Goal: Task Accomplishment & Management: Manage account settings

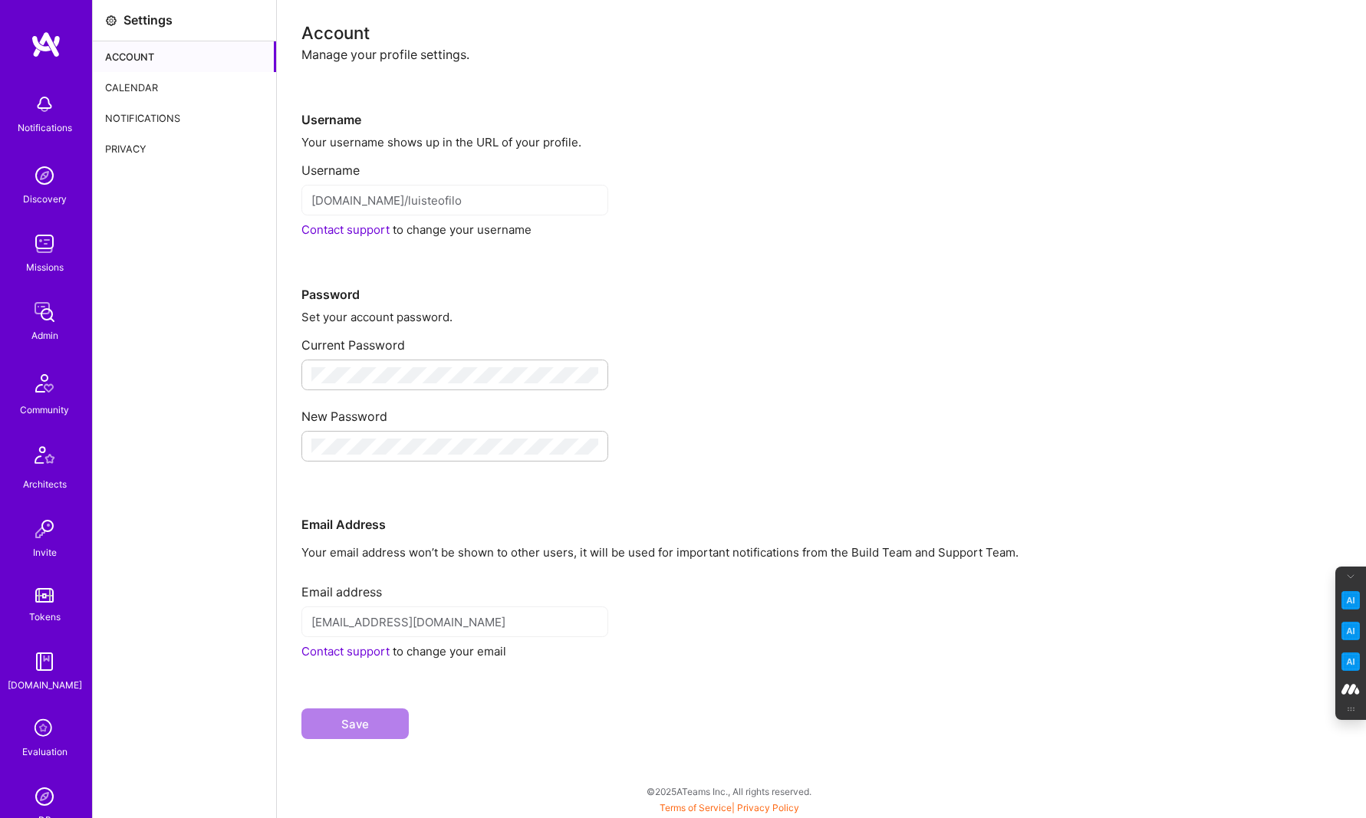
click at [138, 83] on div "Calendar" at bounding box center [184, 87] width 183 height 31
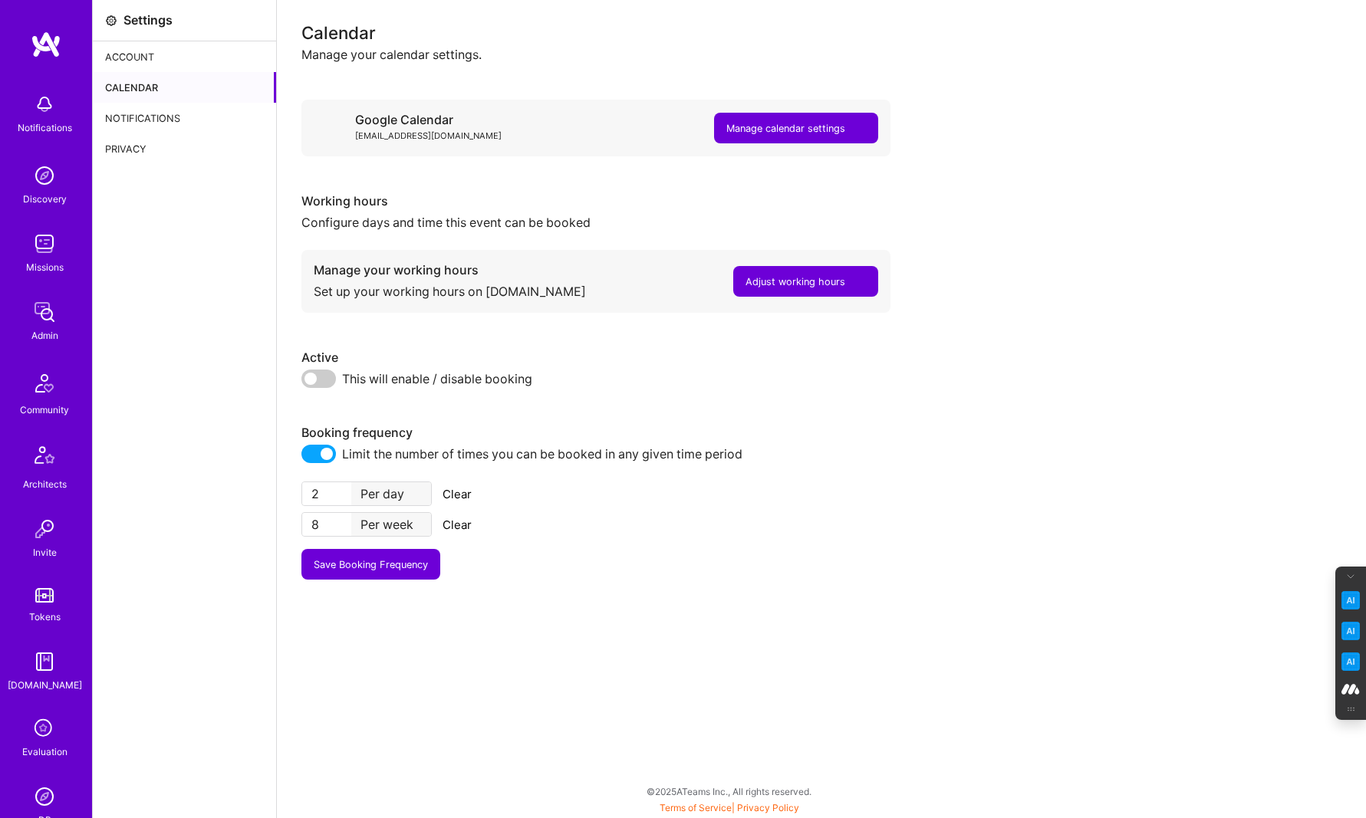
scroll to position [161, 0]
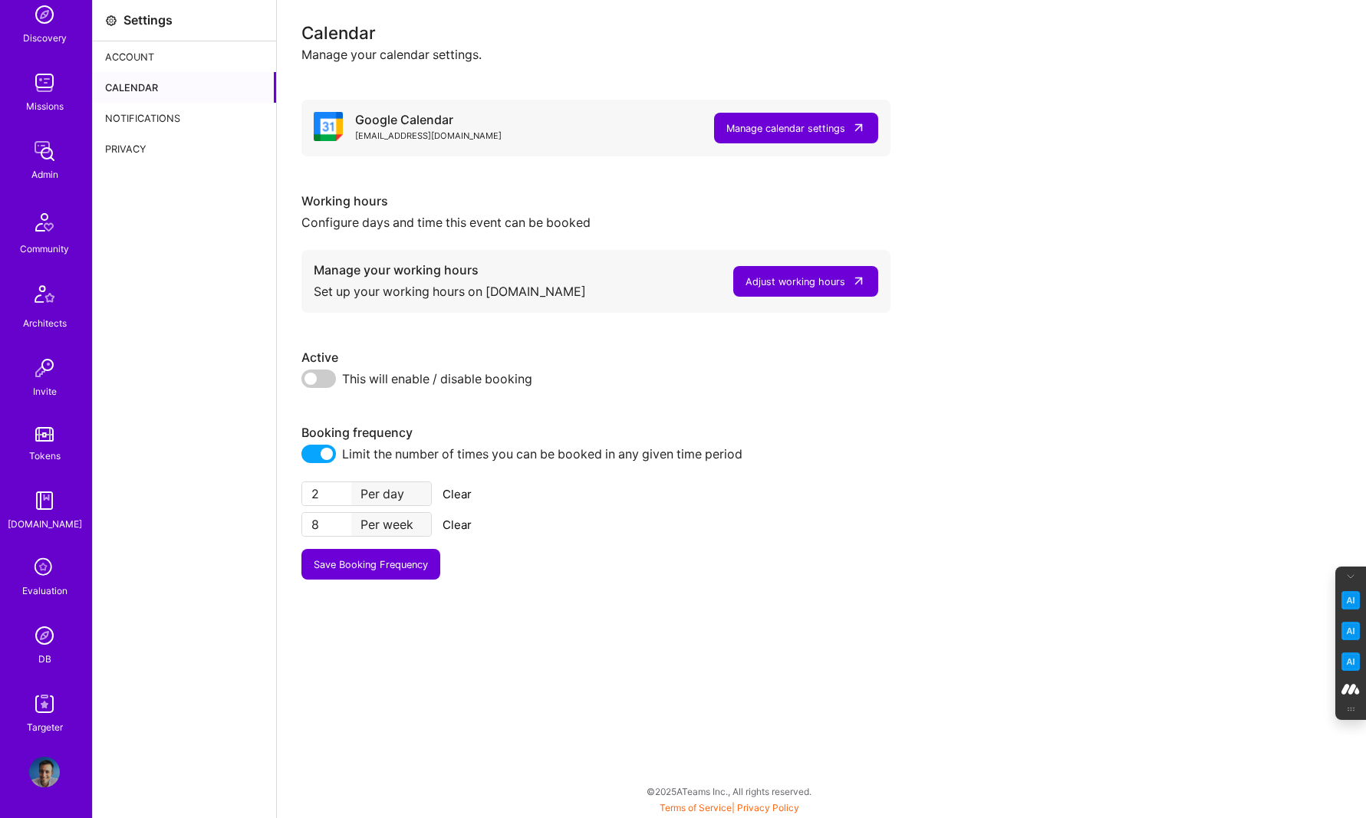
click at [42, 770] on img at bounding box center [44, 772] width 31 height 31
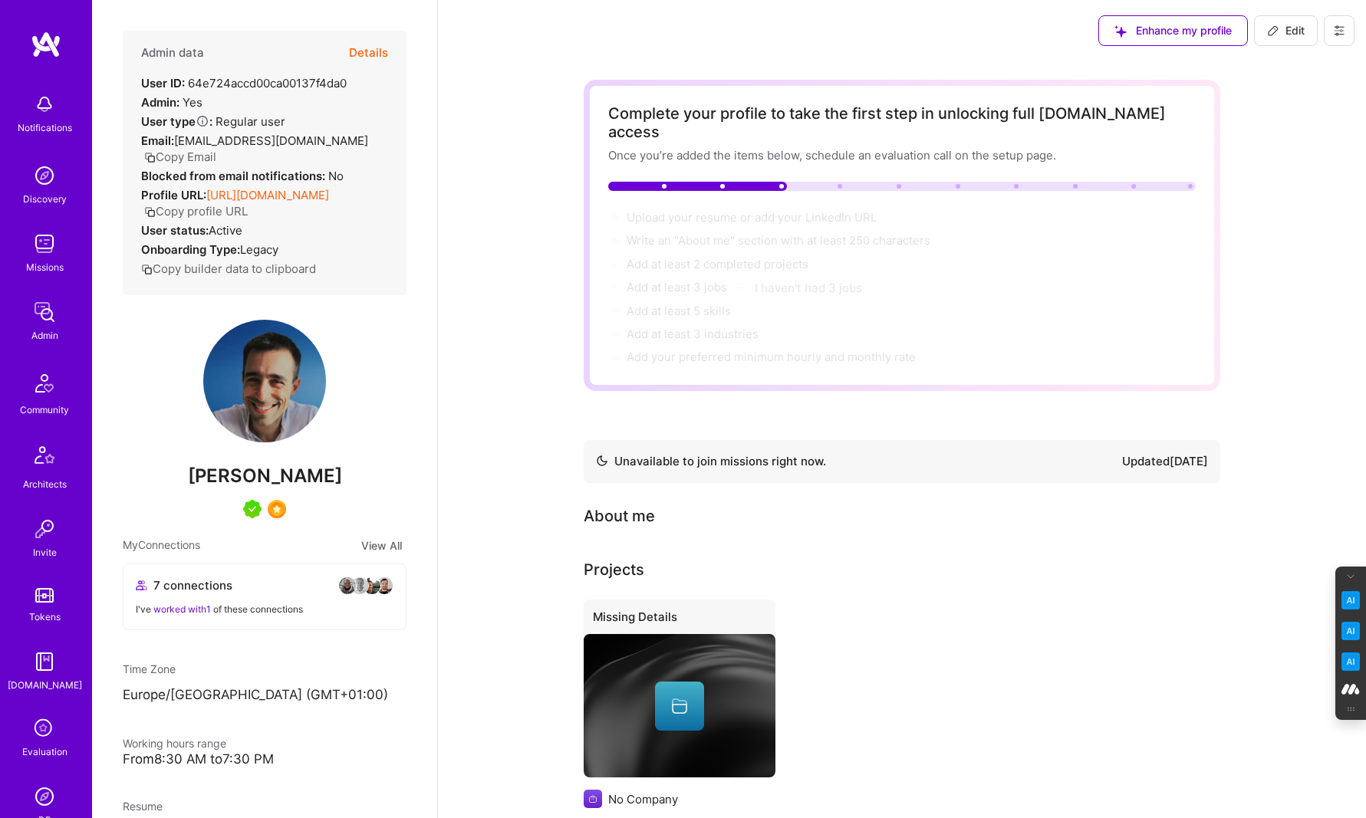
click at [1354, 33] on button at bounding box center [1339, 30] width 31 height 31
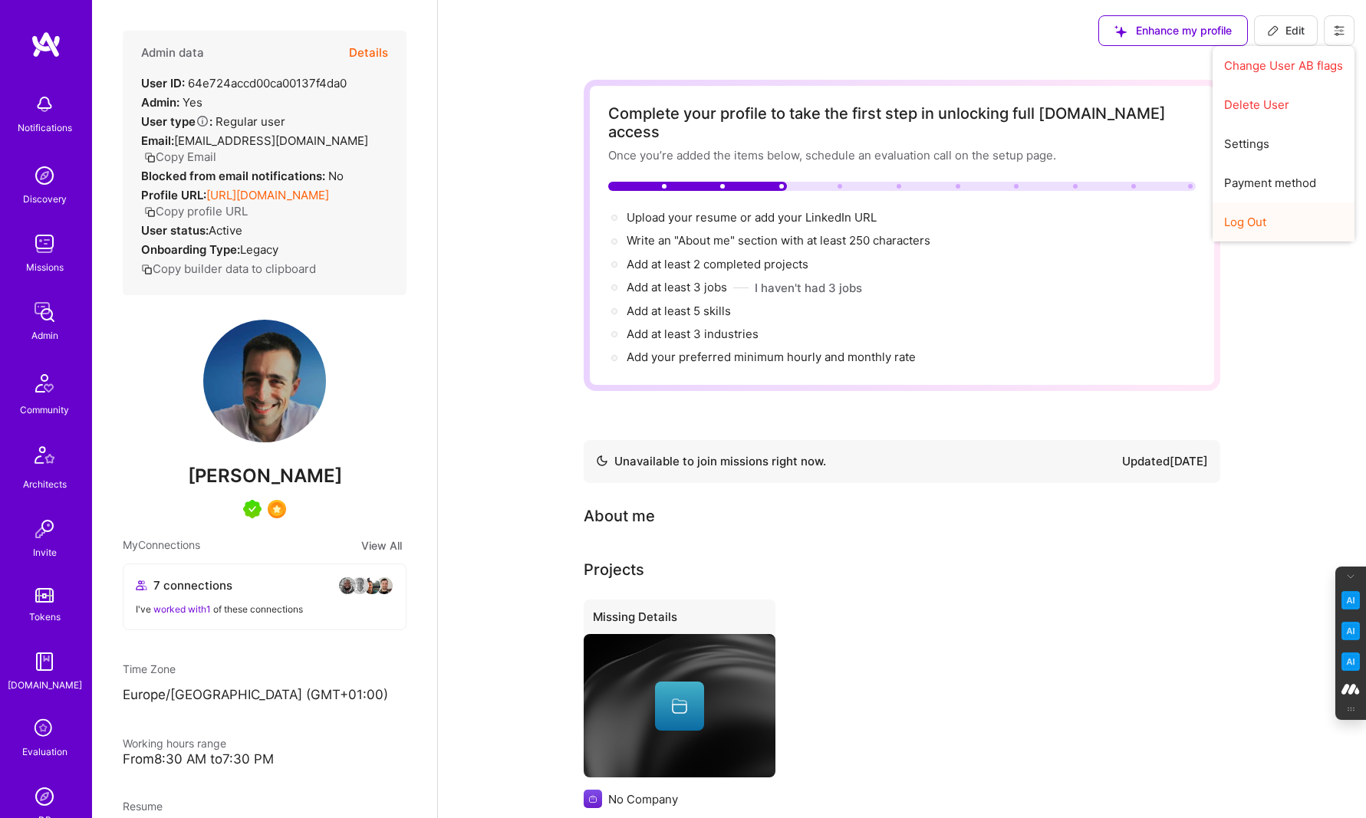
click at [1263, 226] on button "Log Out" at bounding box center [1284, 221] width 142 height 39
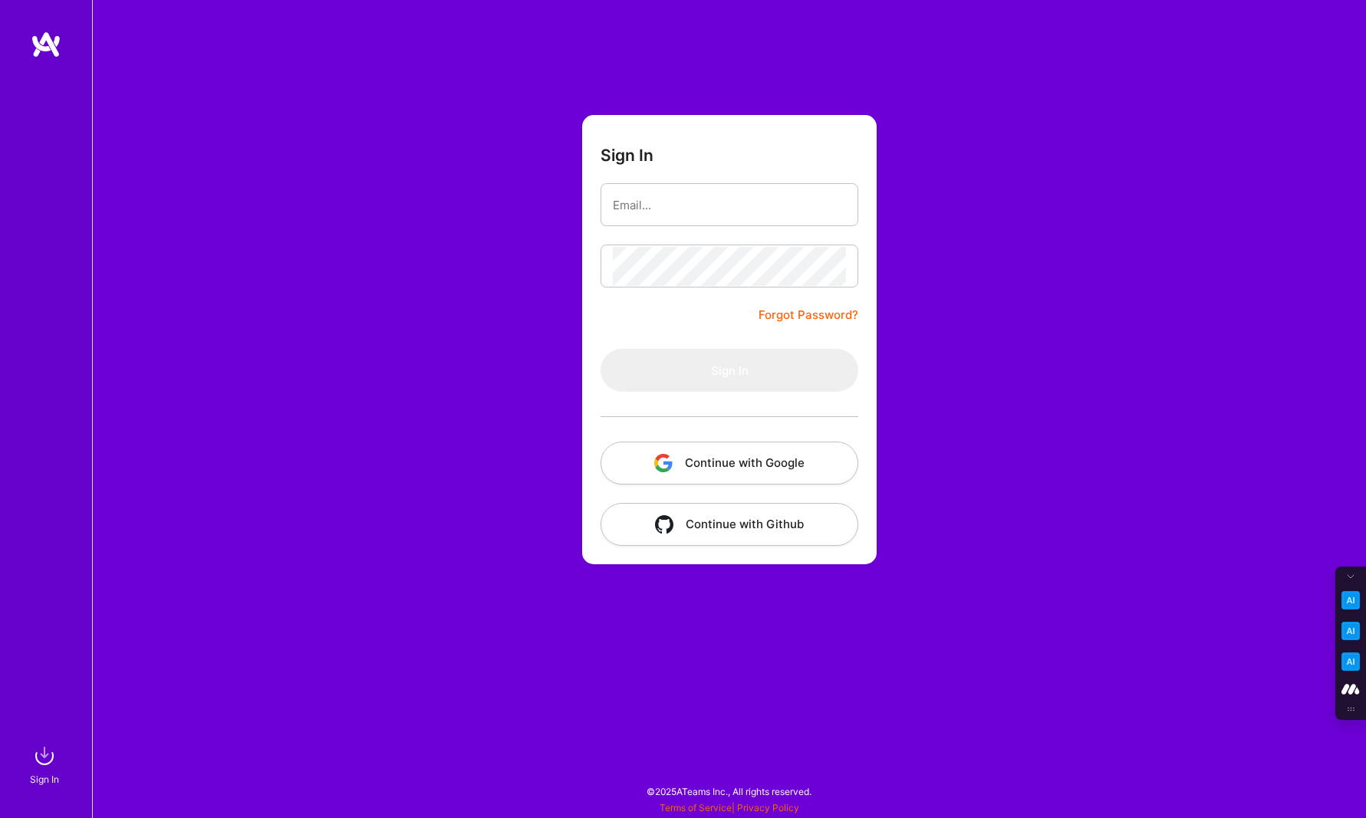
type input "[PERSON_NAME][EMAIL_ADDRESS][DOMAIN_NAME]"
click at [708, 459] on button "Continue with Google" at bounding box center [730, 463] width 258 height 43
